Goal: Information Seeking & Learning: Learn about a topic

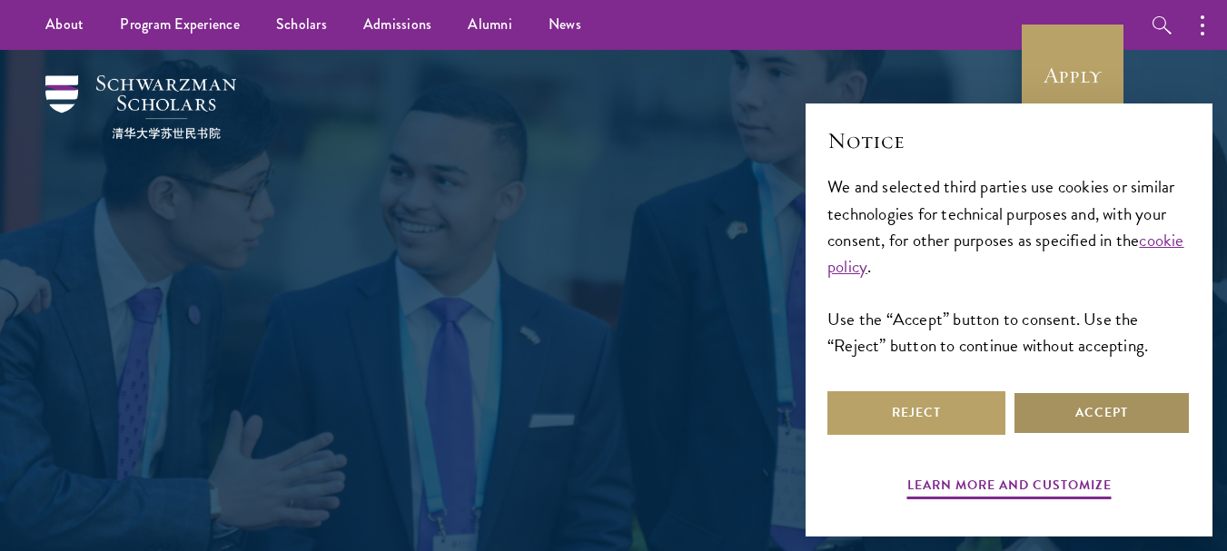
click at [1103, 397] on button "Accept" at bounding box center [1102, 413] width 178 height 44
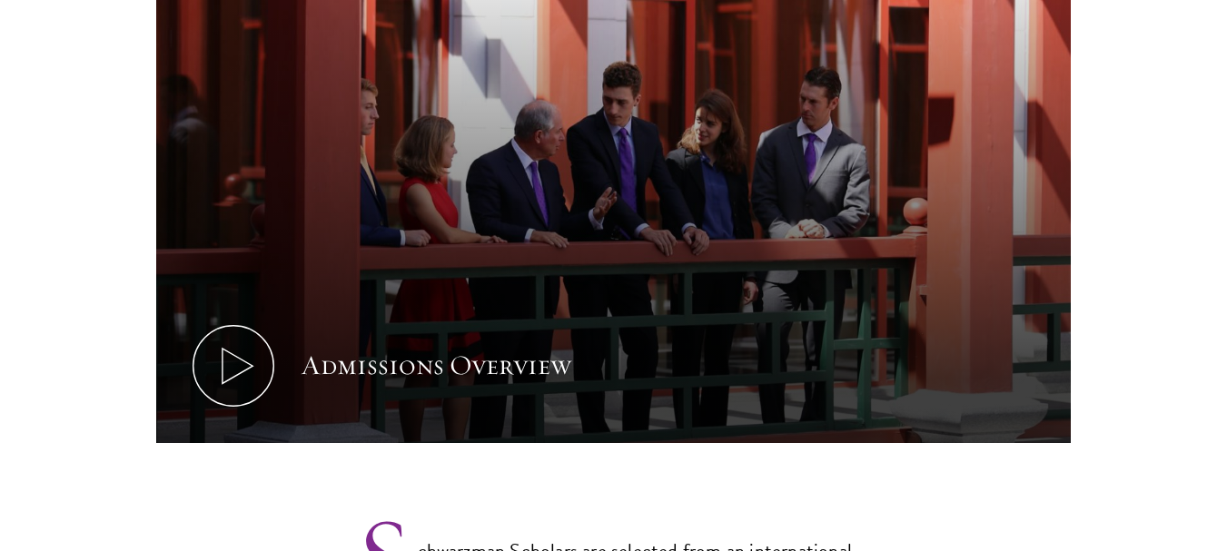
scroll to position [908, 0]
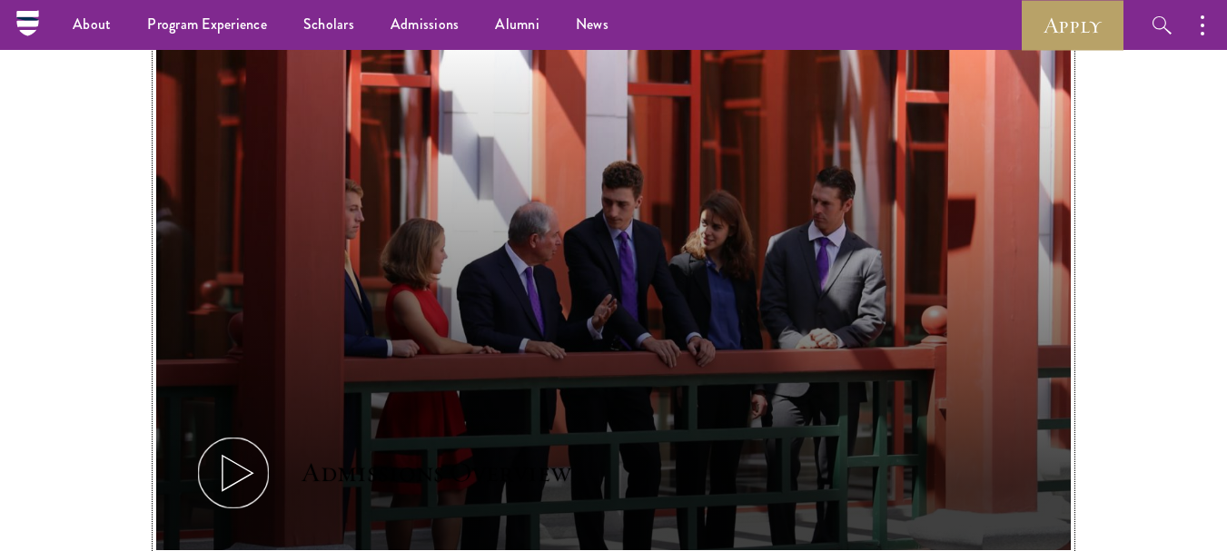
click at [232, 444] on icon at bounding box center [234, 473] width 82 height 82
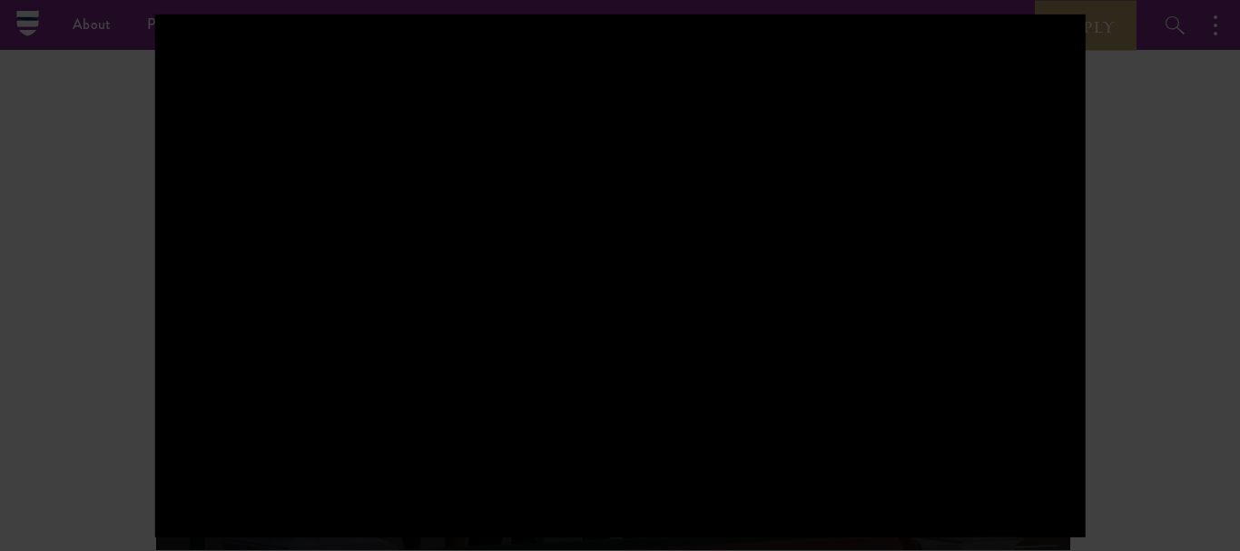
drag, startPoint x: 1156, startPoint y: 255, endPoint x: 1171, endPoint y: 256, distance: 15.5
click at [1158, 259] on div at bounding box center [620, 275] width 1240 height 551
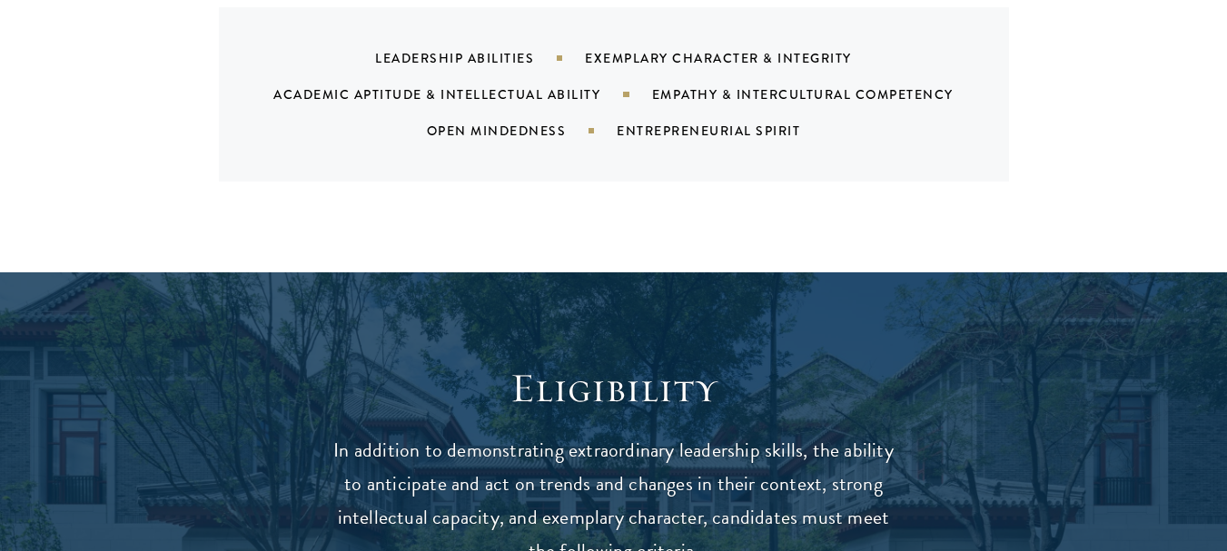
scroll to position [2270, 0]
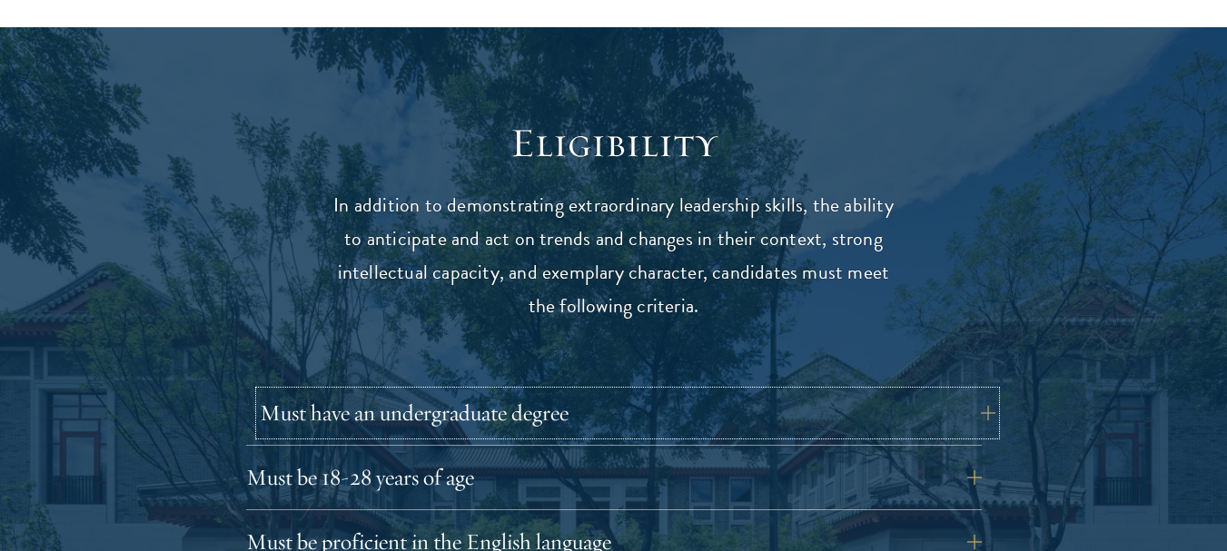
click at [534, 391] on button "Must have an undergraduate degree" at bounding box center [628, 413] width 736 height 44
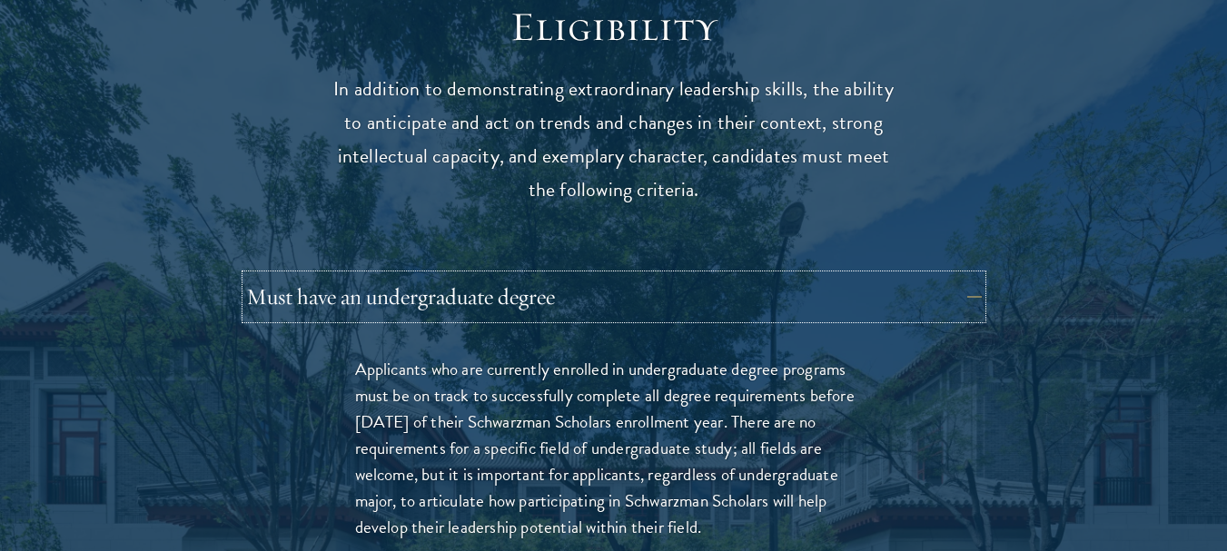
scroll to position [2634, 0]
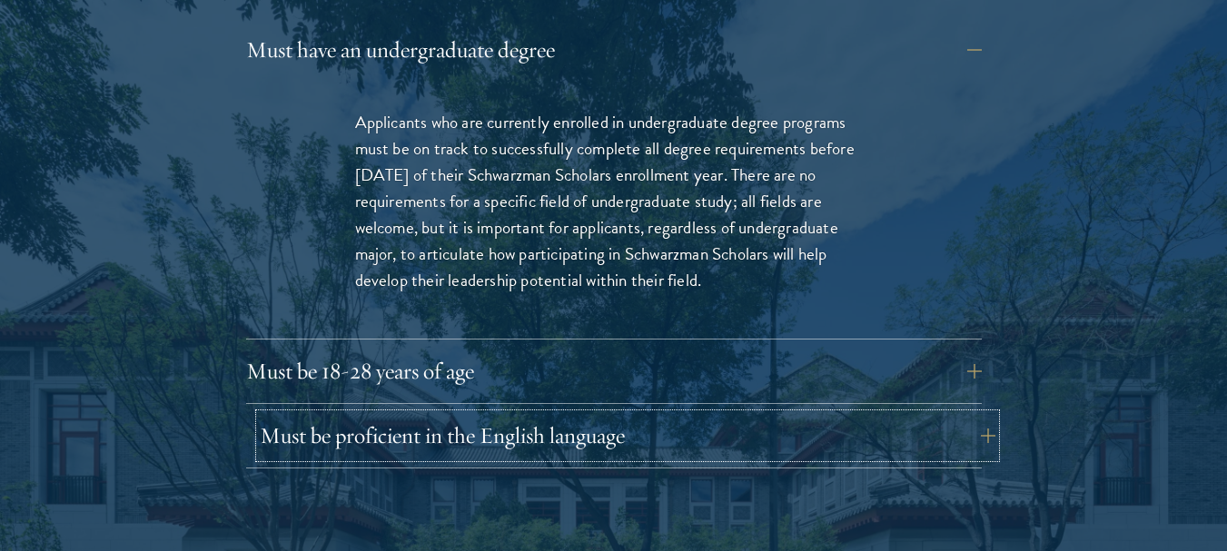
click at [519, 414] on button "Must be proficient in the English language" at bounding box center [628, 436] width 736 height 44
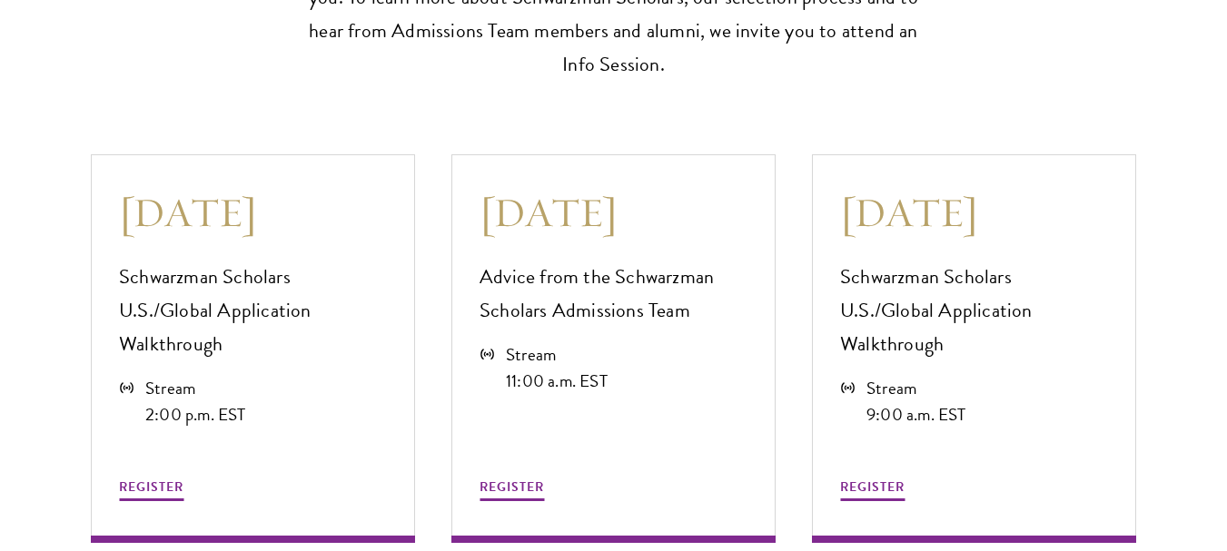
scroll to position [5449, 0]
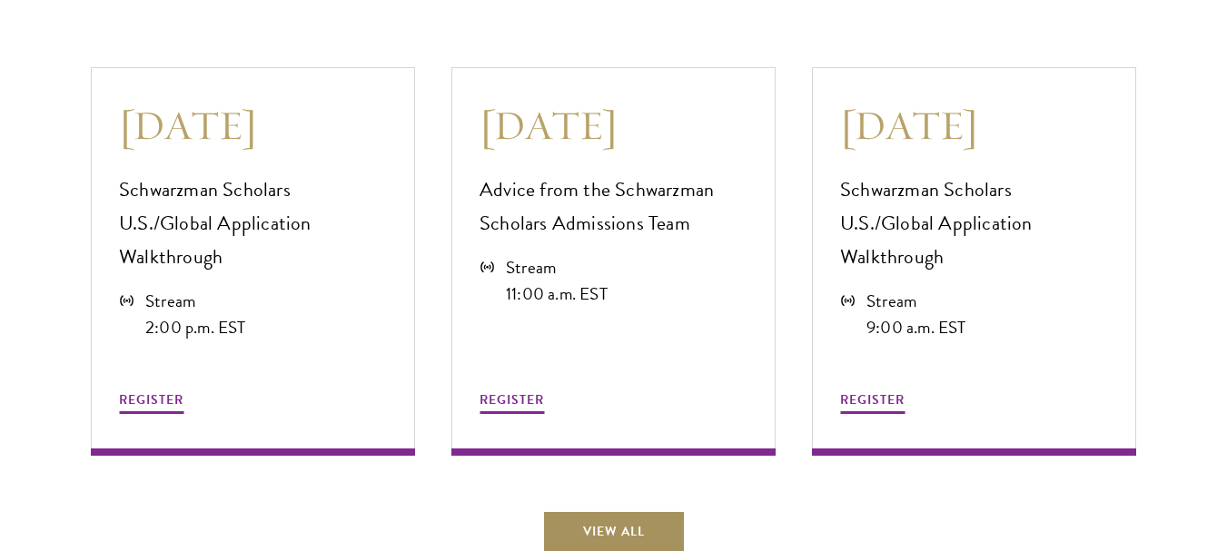
click at [647, 510] on link "View All" at bounding box center [613, 532] width 143 height 44
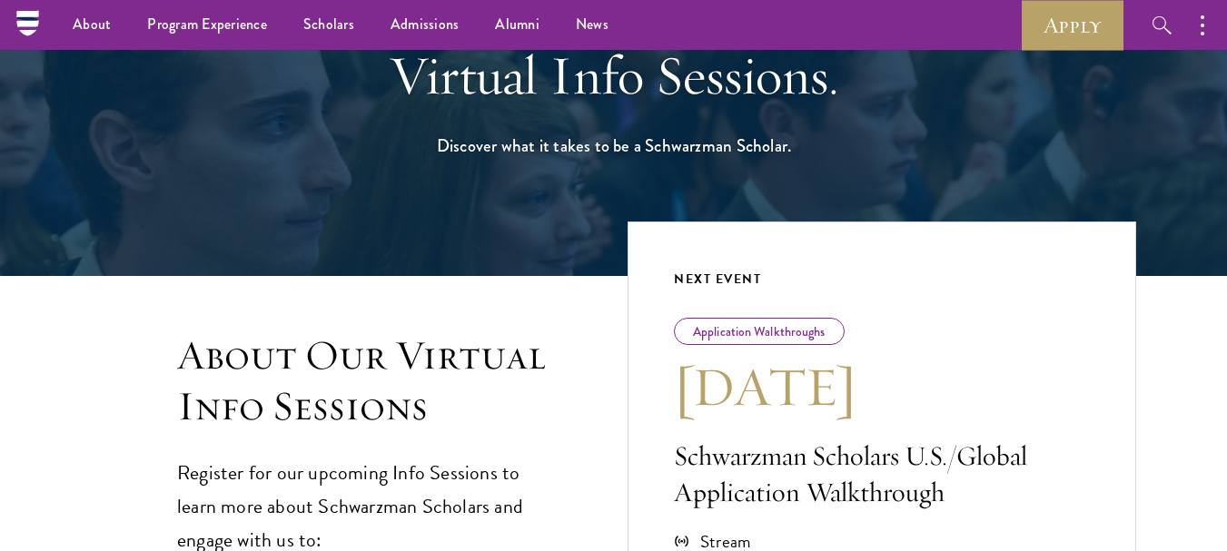
scroll to position [182, 0]
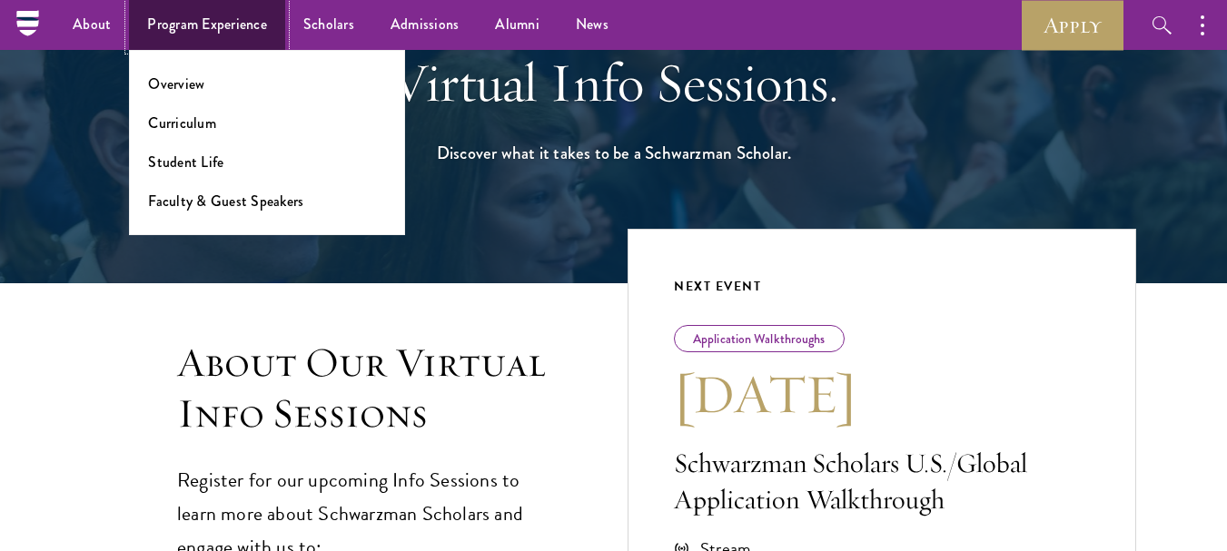
click at [182, 12] on link "Program Experience" at bounding box center [207, 25] width 156 height 50
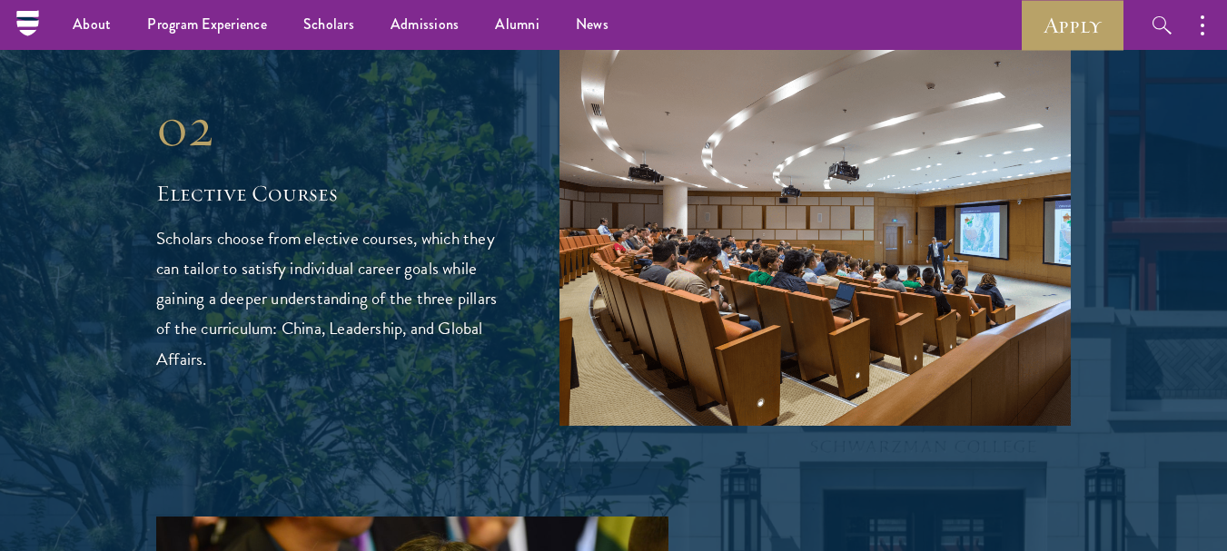
scroll to position [2327, 0]
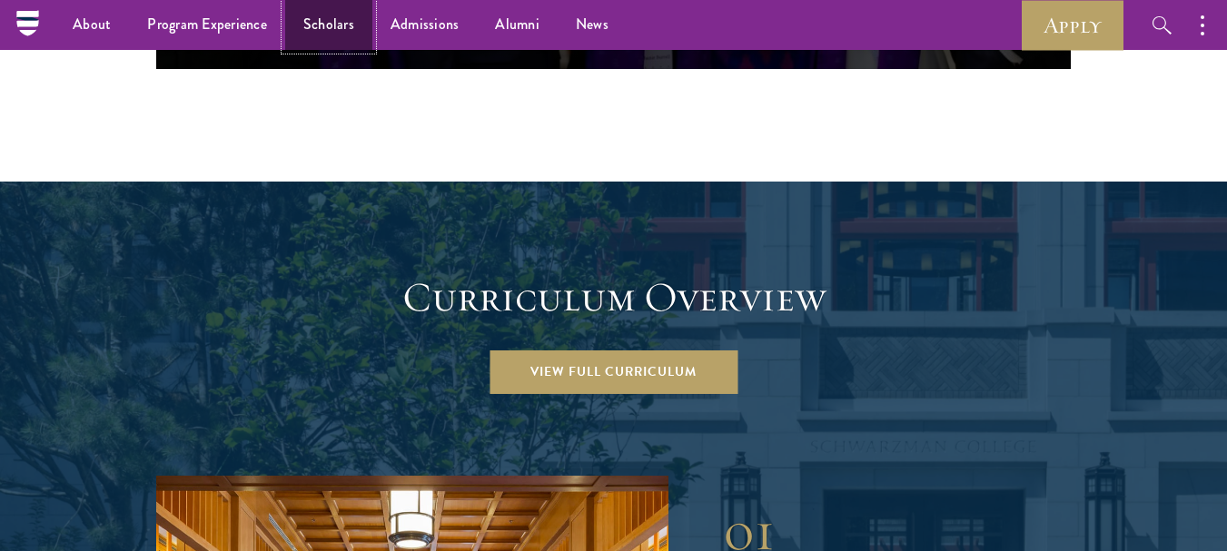
click at [343, 31] on link "Scholars" at bounding box center [328, 25] width 87 height 50
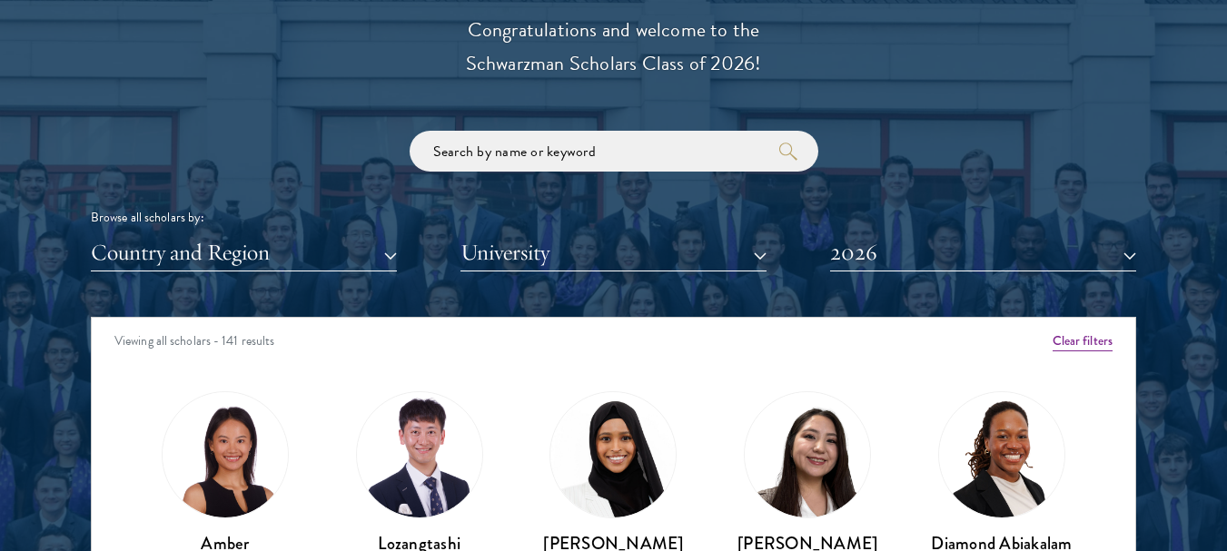
scroll to position [2089, 0]
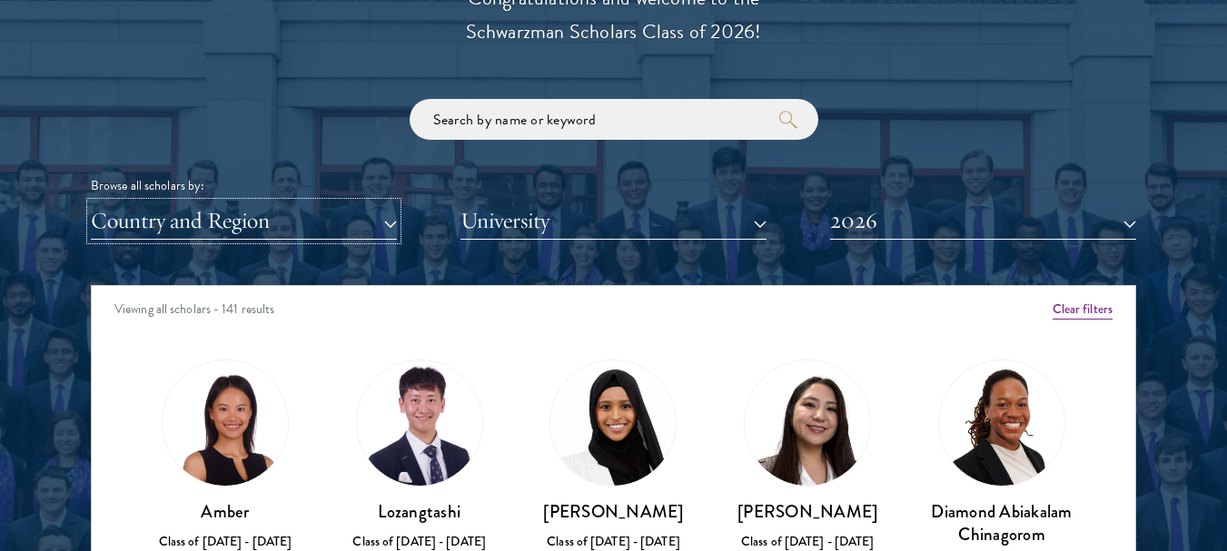
click at [297, 225] on button "Country and Region" at bounding box center [244, 221] width 306 height 37
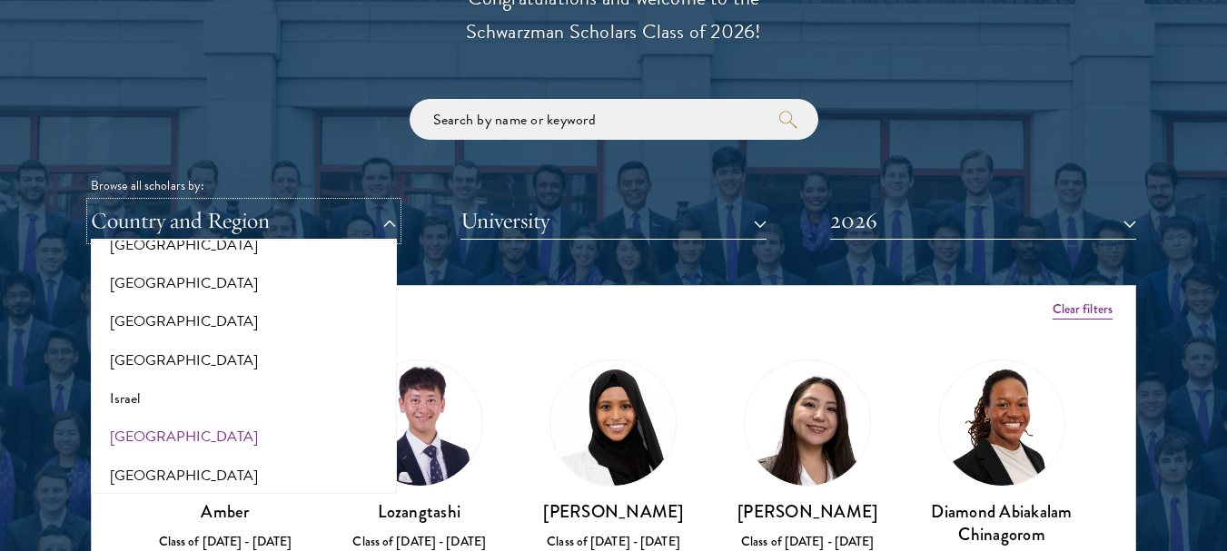
scroll to position [1362, 0]
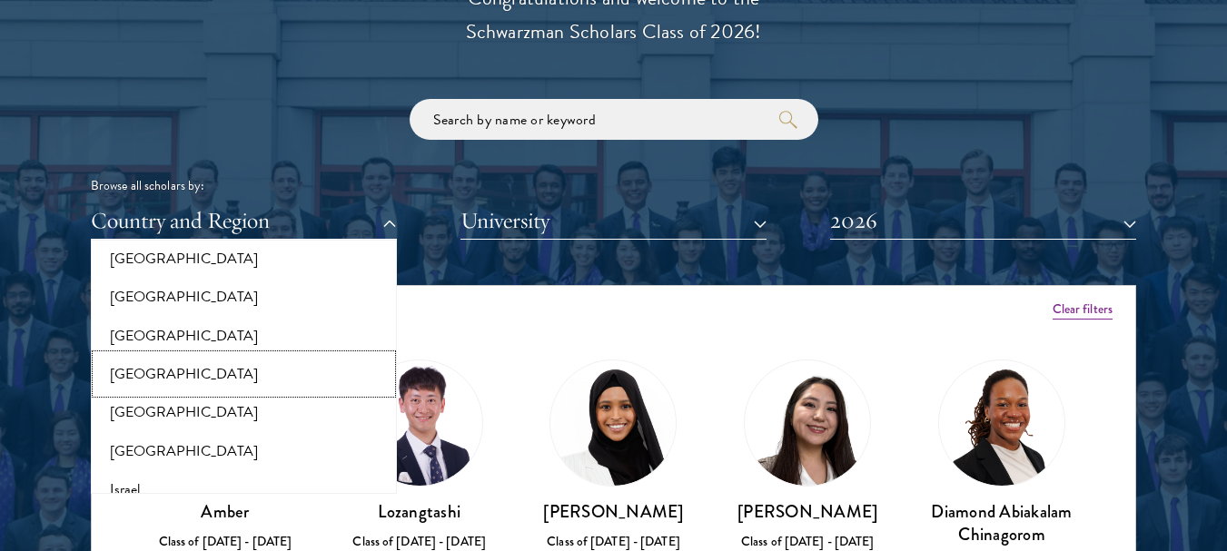
click at [192, 371] on button "[GEOGRAPHIC_DATA]" at bounding box center [243, 374] width 295 height 38
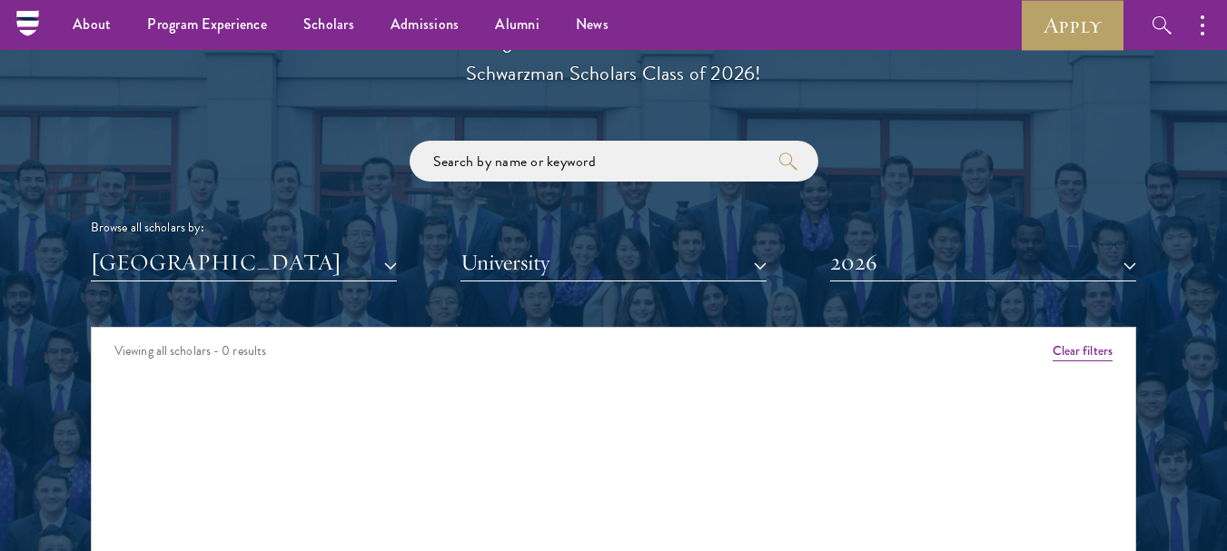
scroll to position [1998, 0]
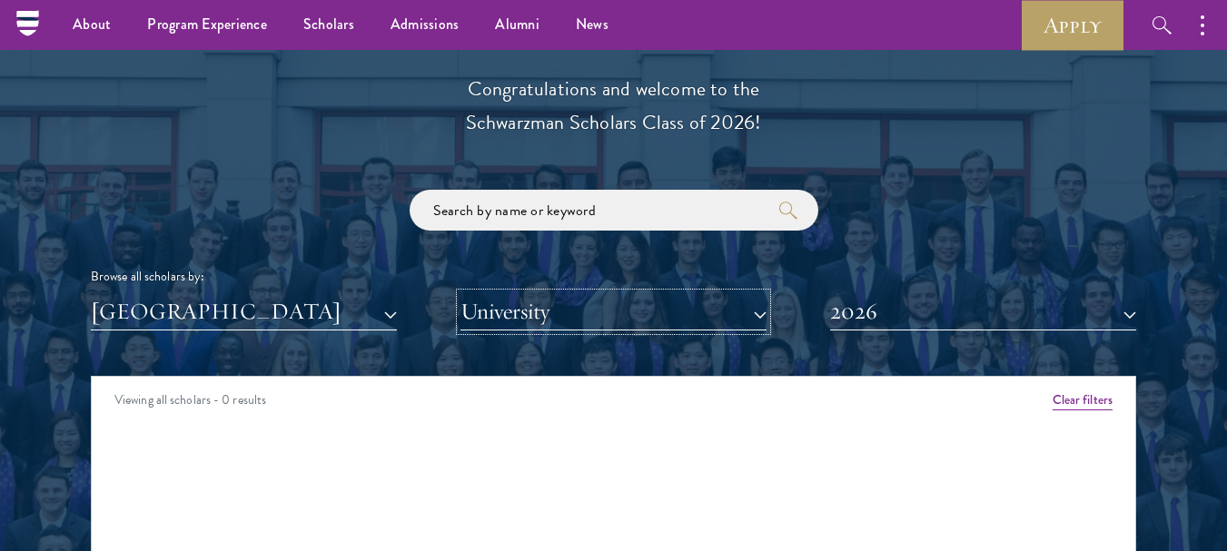
click at [721, 311] on button "University" at bounding box center [613, 311] width 306 height 37
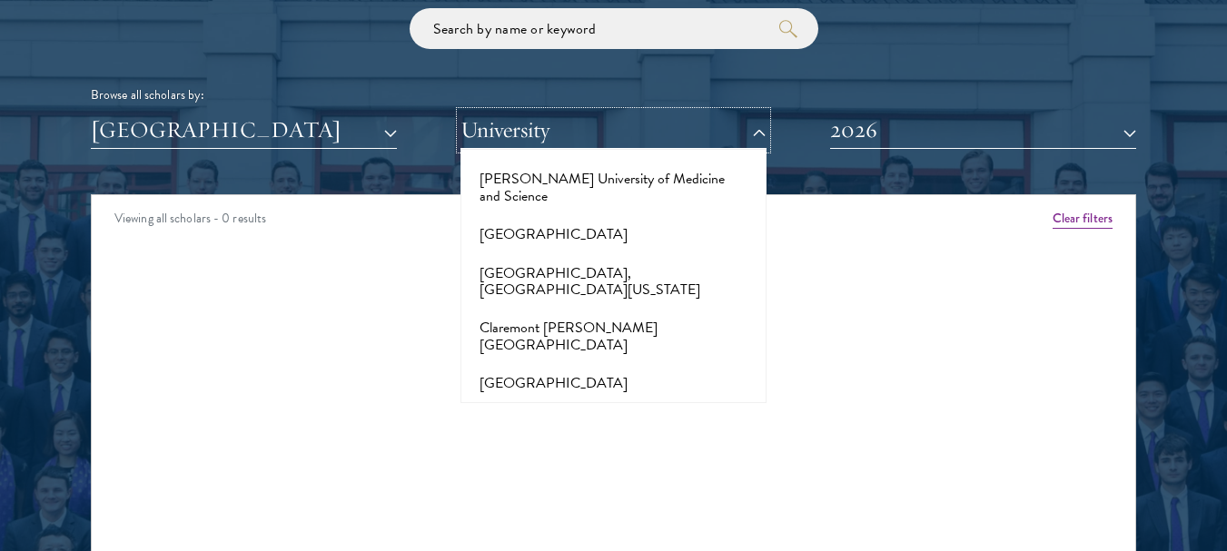
scroll to position [2543, 0]
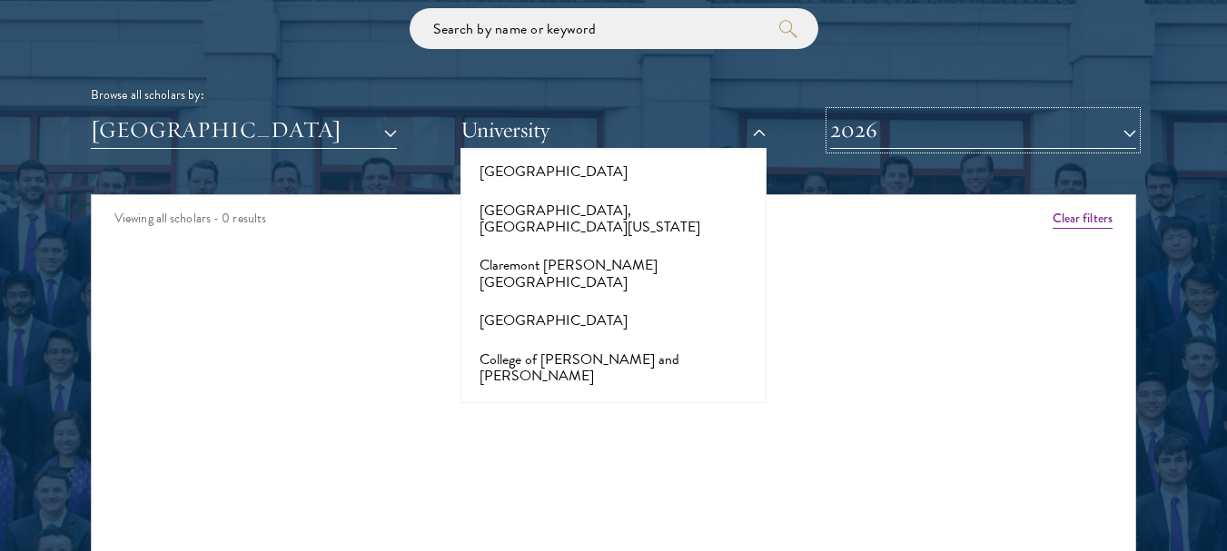
click at [887, 123] on button "2026" at bounding box center [983, 130] width 306 height 37
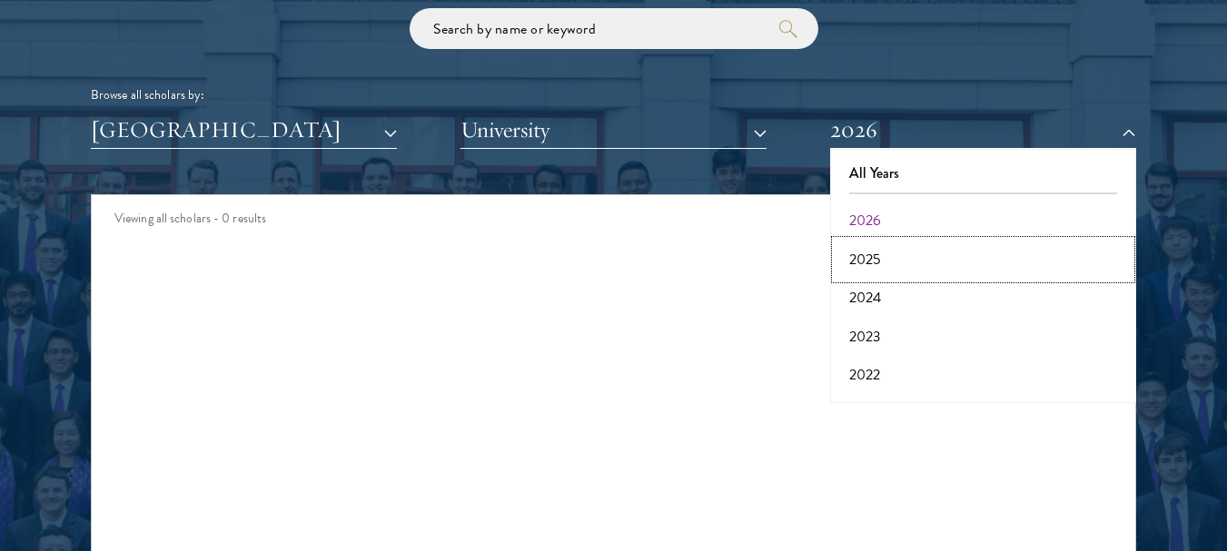
click at [885, 256] on button "2025" at bounding box center [982, 260] width 295 height 38
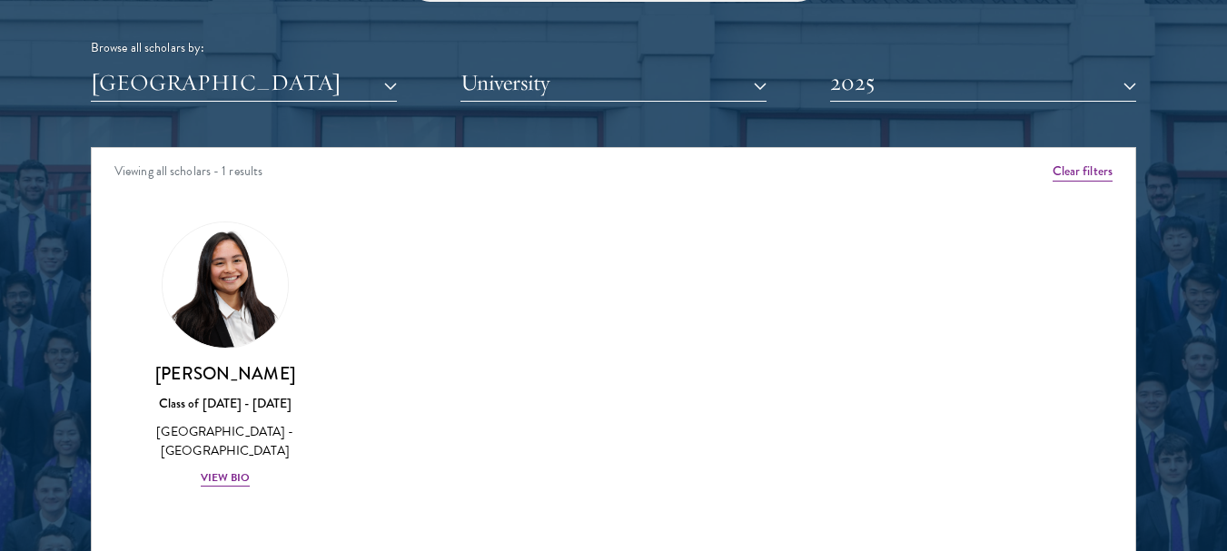
scroll to position [2270, 0]
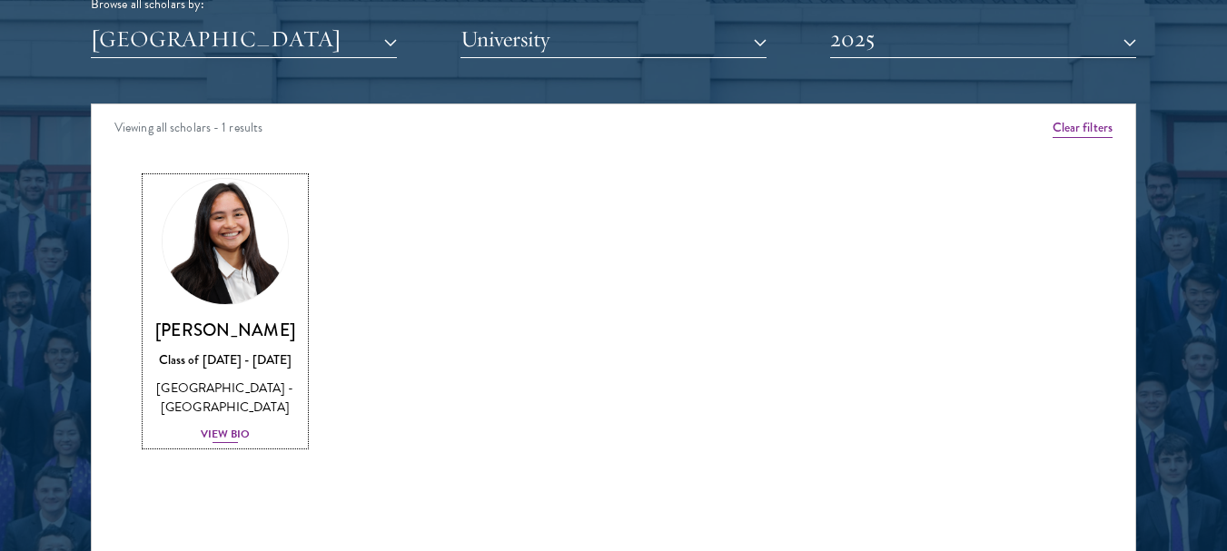
click at [222, 433] on div "View Bio" at bounding box center [226, 434] width 50 height 17
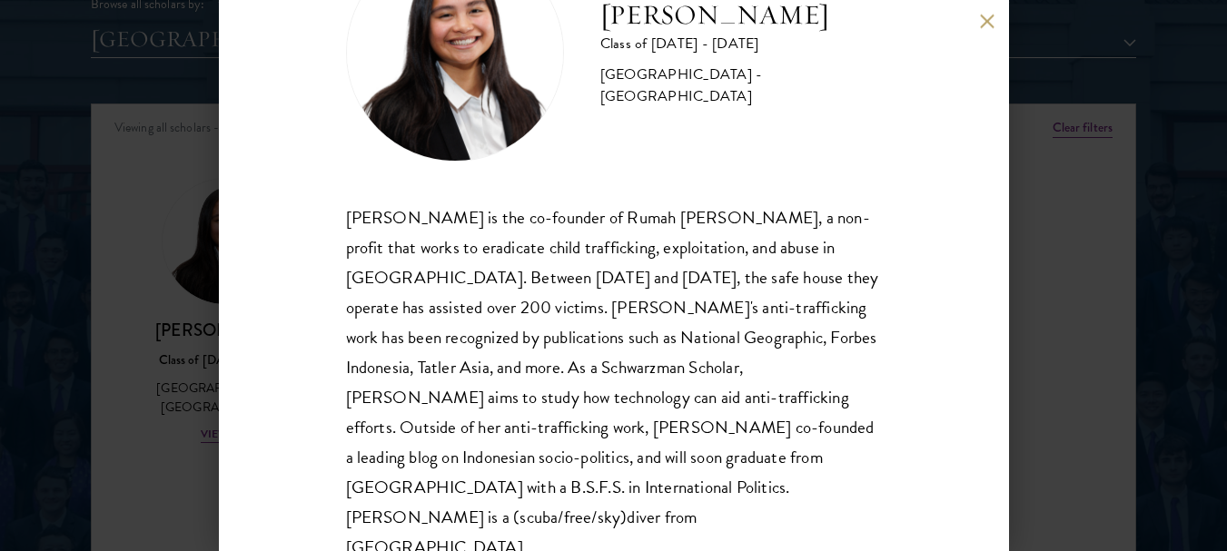
scroll to position [116, 0]
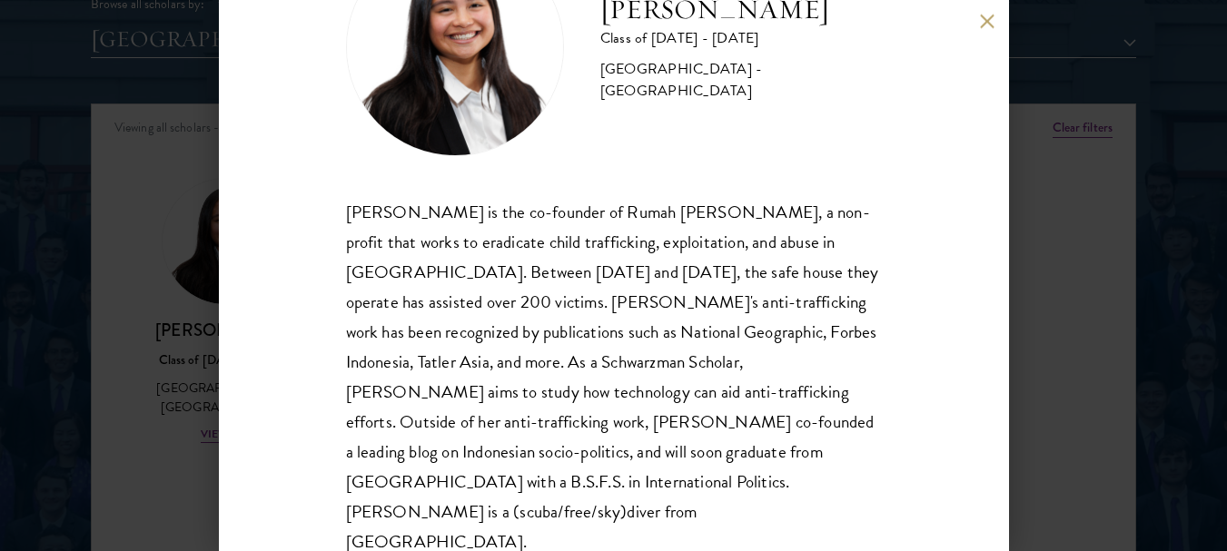
click at [171, 360] on div "Faye Simanjuntak Class of 2024 - 2025 Indonesia - Georgetown University Faye Si…" at bounding box center [613, 275] width 1227 height 551
